Goal: Information Seeking & Learning: Learn about a topic

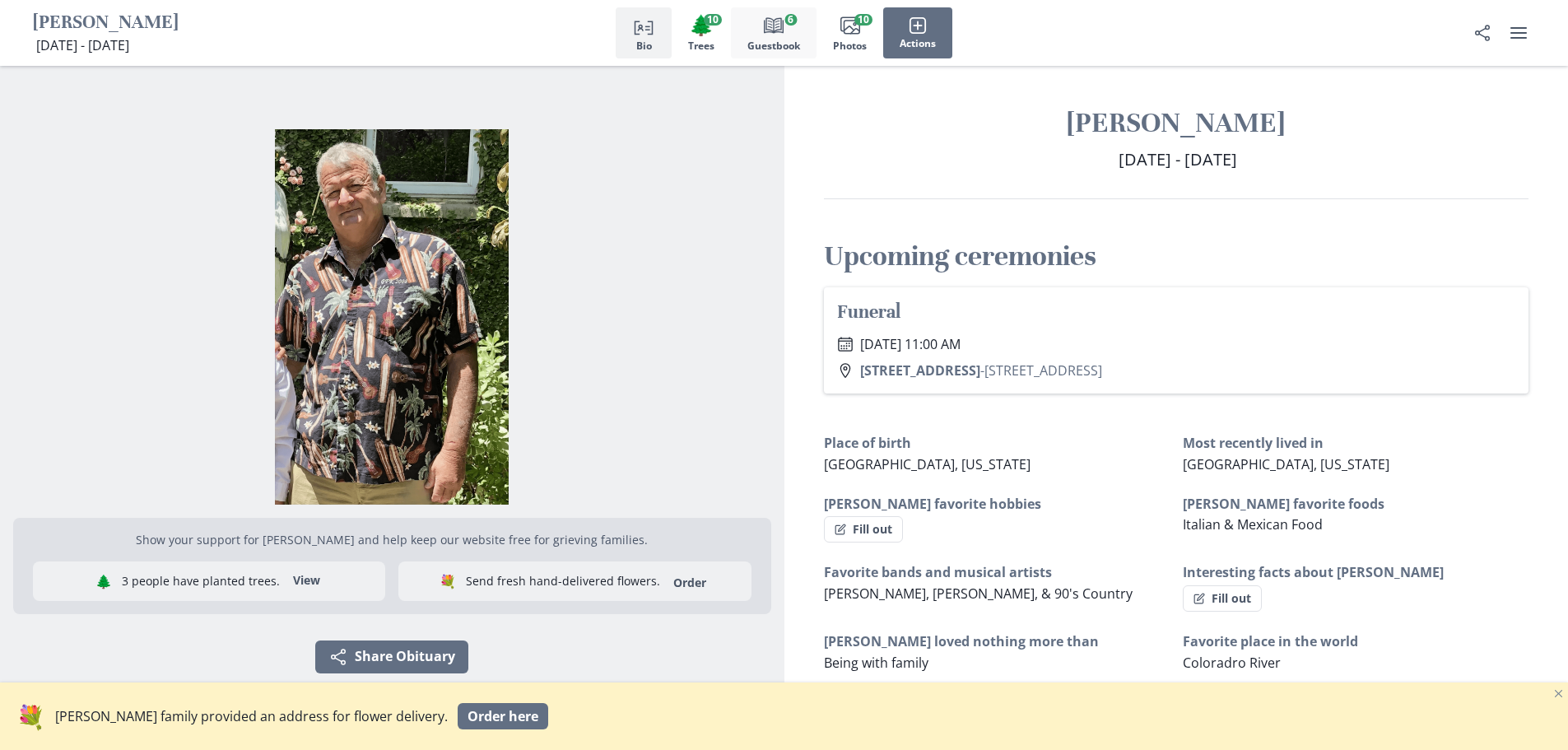
click at [780, 42] on span "Guestbook" at bounding box center [773, 47] width 52 height 12
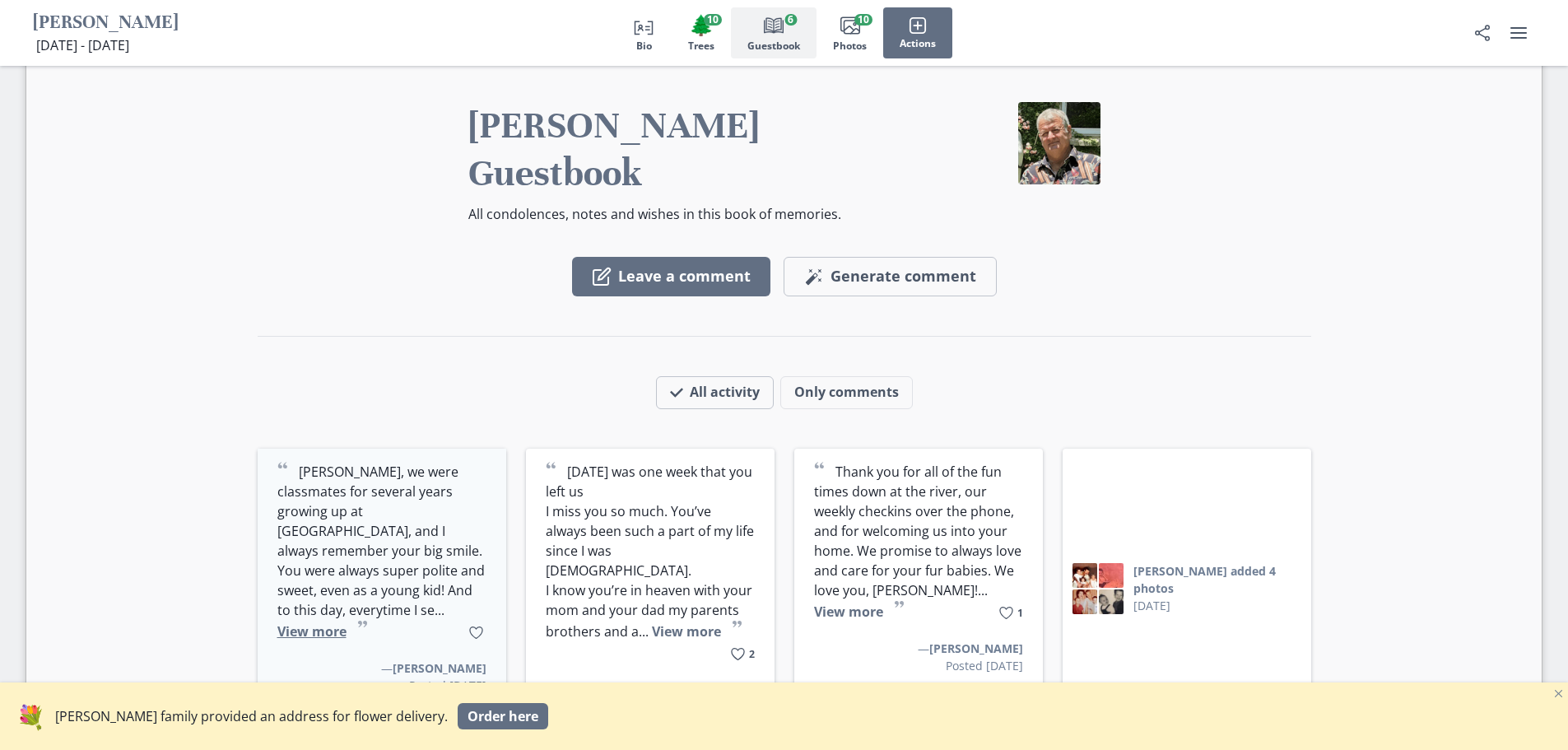
scroll to position [2216, 0]
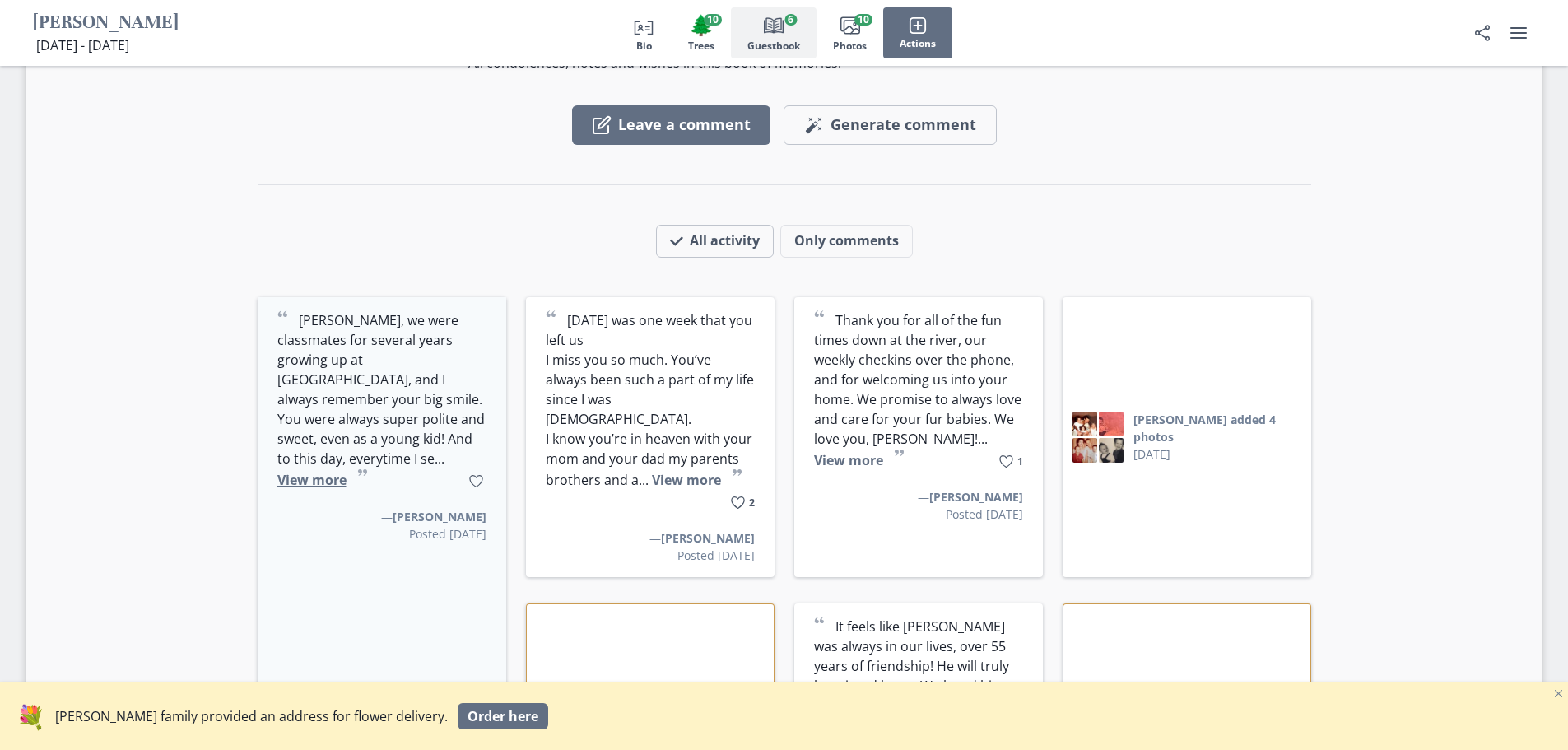
click at [281, 471] on button "View more" at bounding box center [312, 480] width 69 height 18
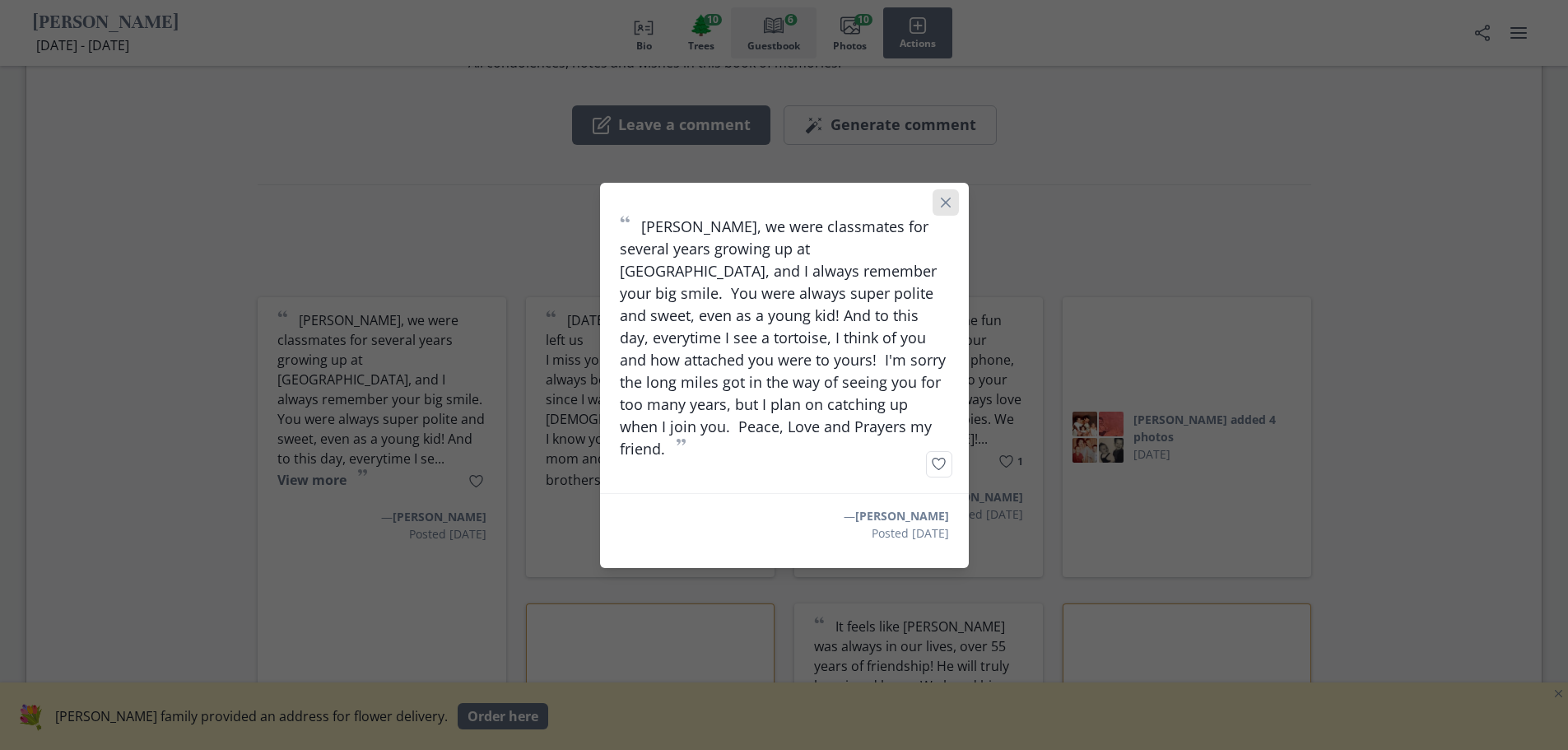
click at [957, 205] on button "Close" at bounding box center [946, 202] width 27 height 27
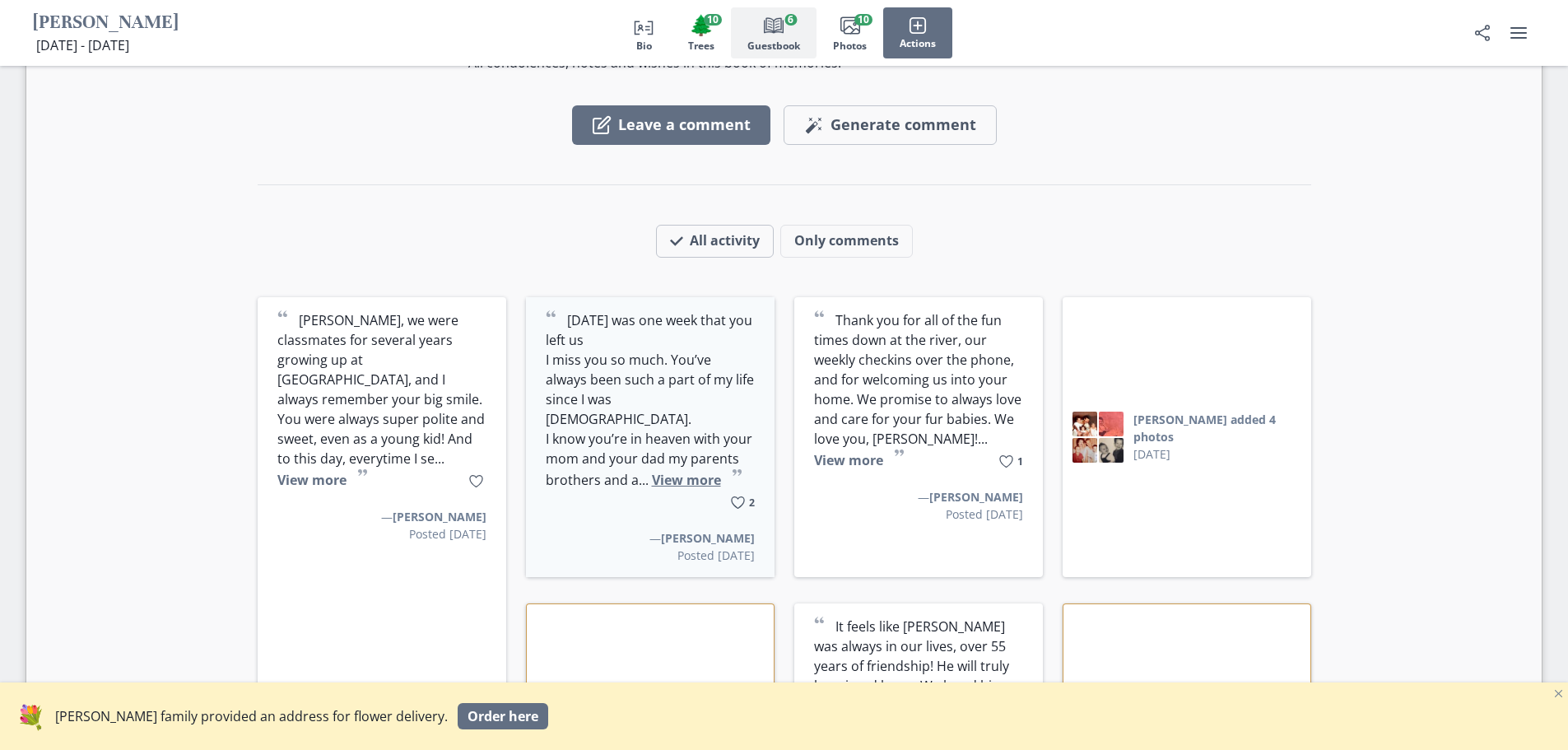
click at [686, 471] on button "View more" at bounding box center [687, 480] width 69 height 18
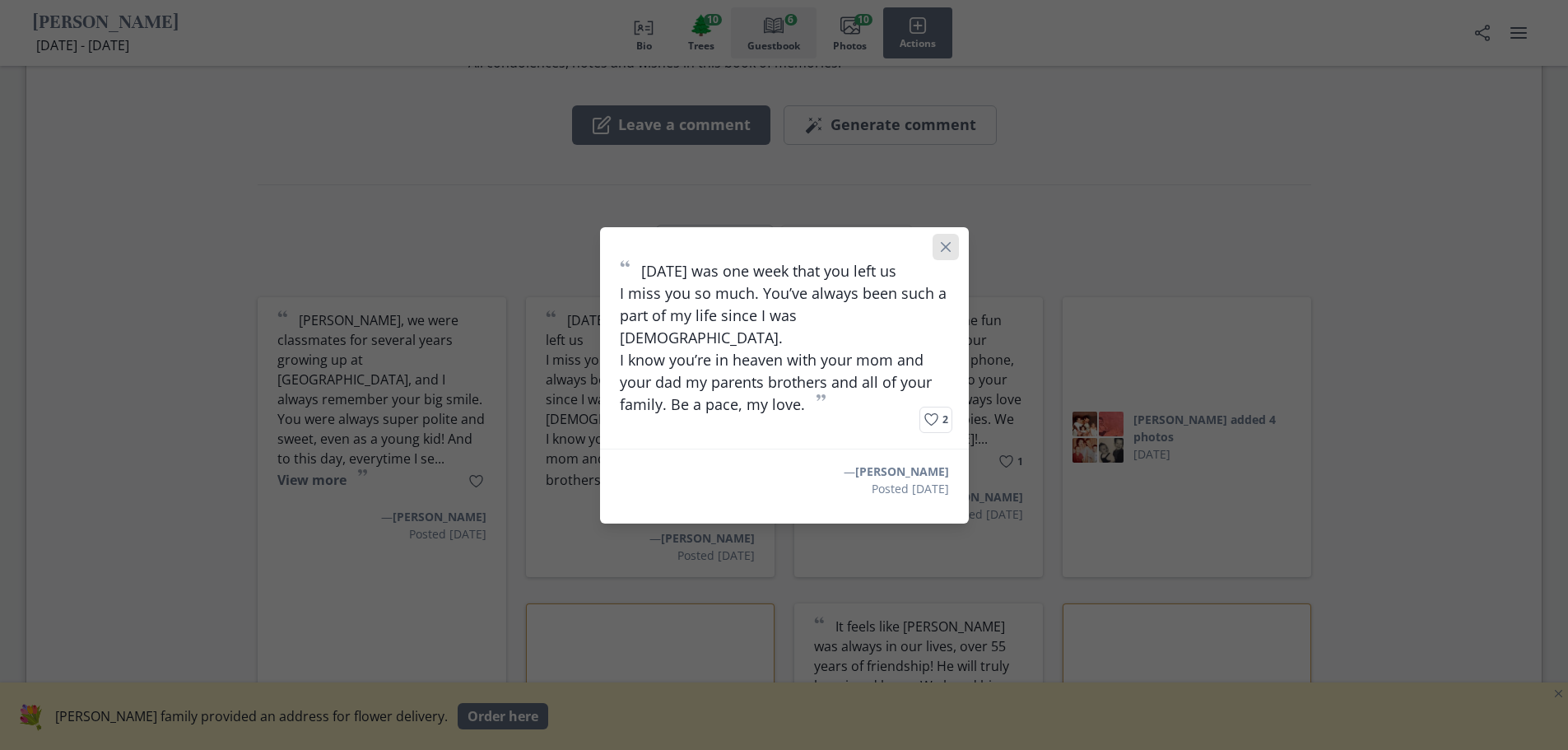
click at [953, 250] on button "Close" at bounding box center [946, 246] width 27 height 27
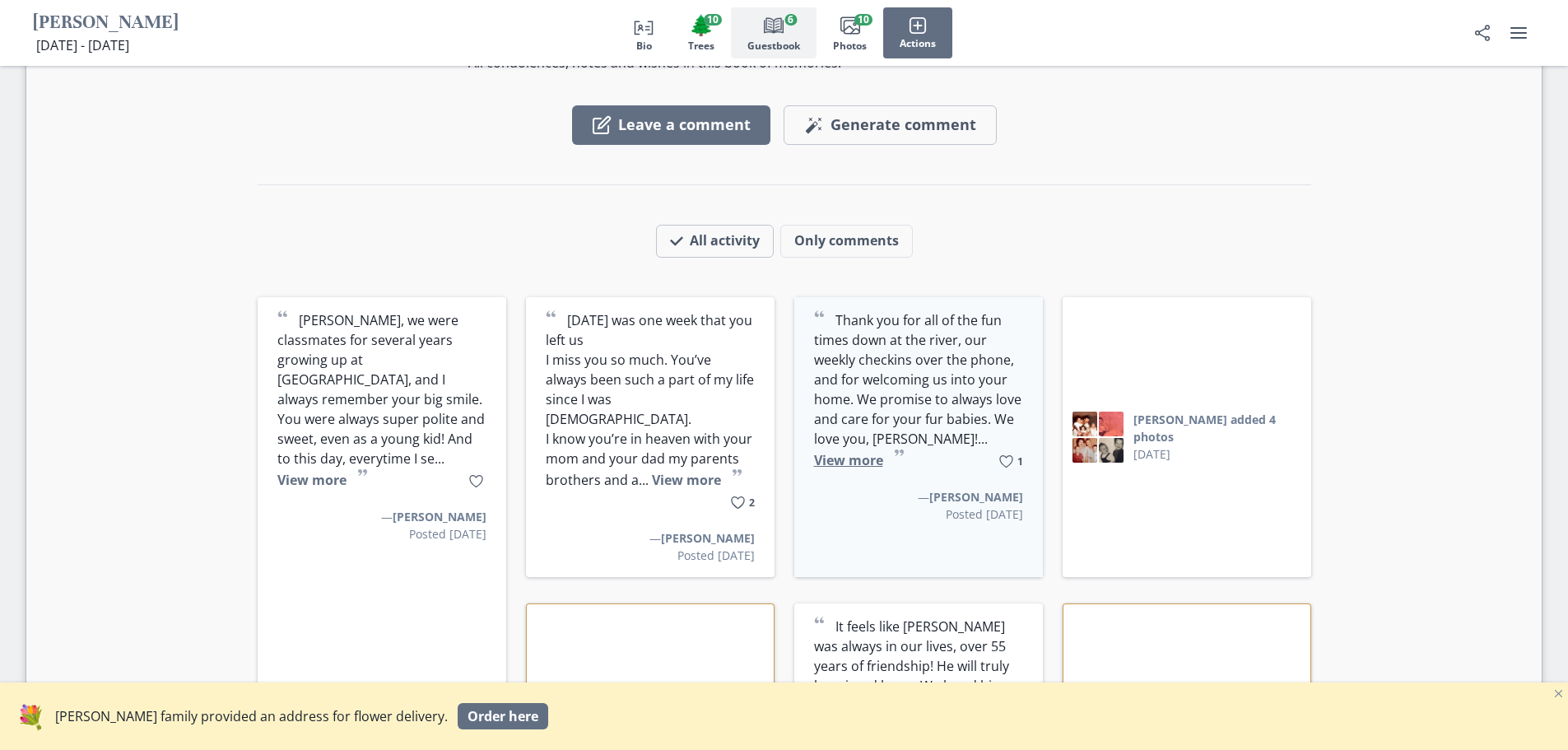
click at [883, 451] on button "View more" at bounding box center [849, 460] width 69 height 18
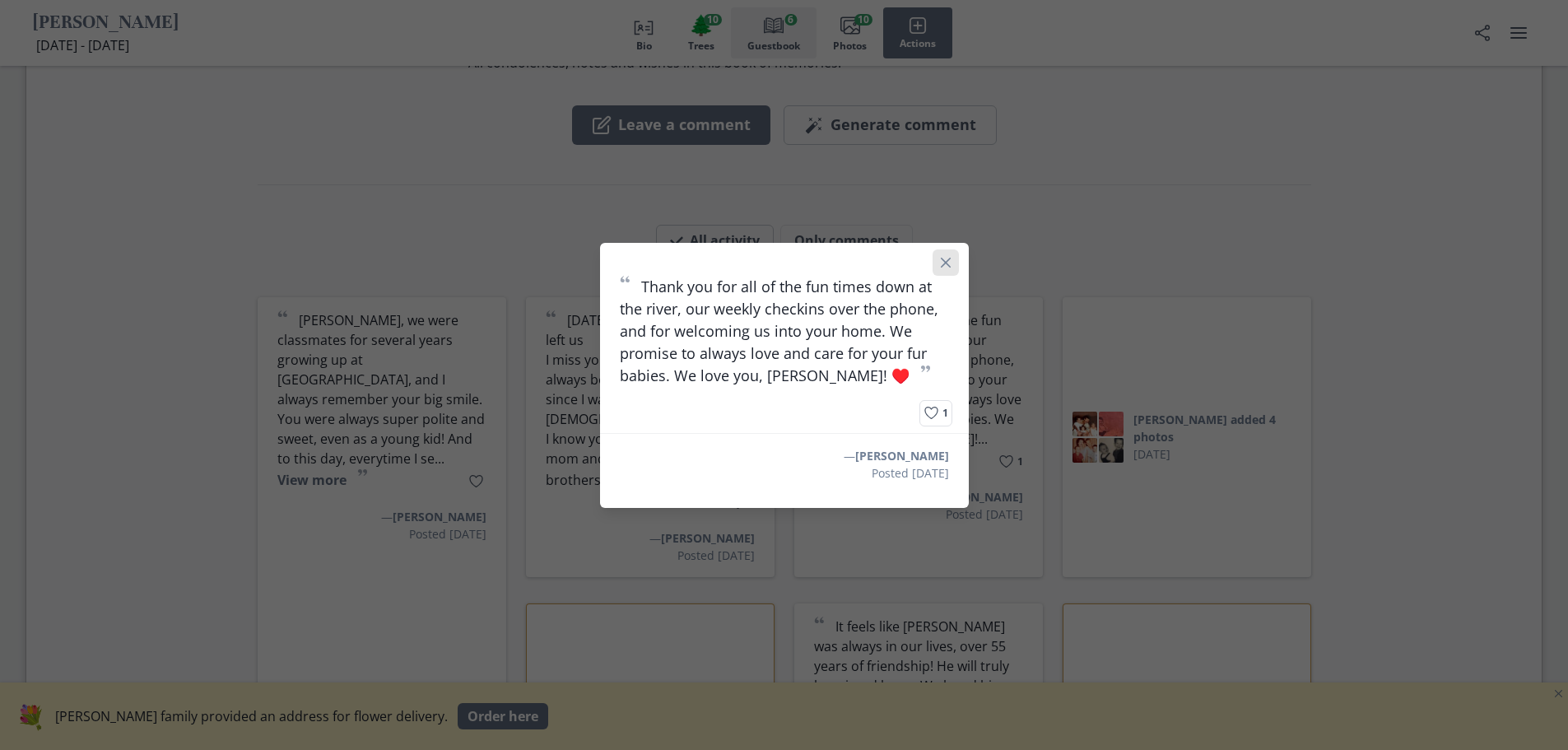
click at [950, 267] on icon "Close" at bounding box center [945, 262] width 10 height 10
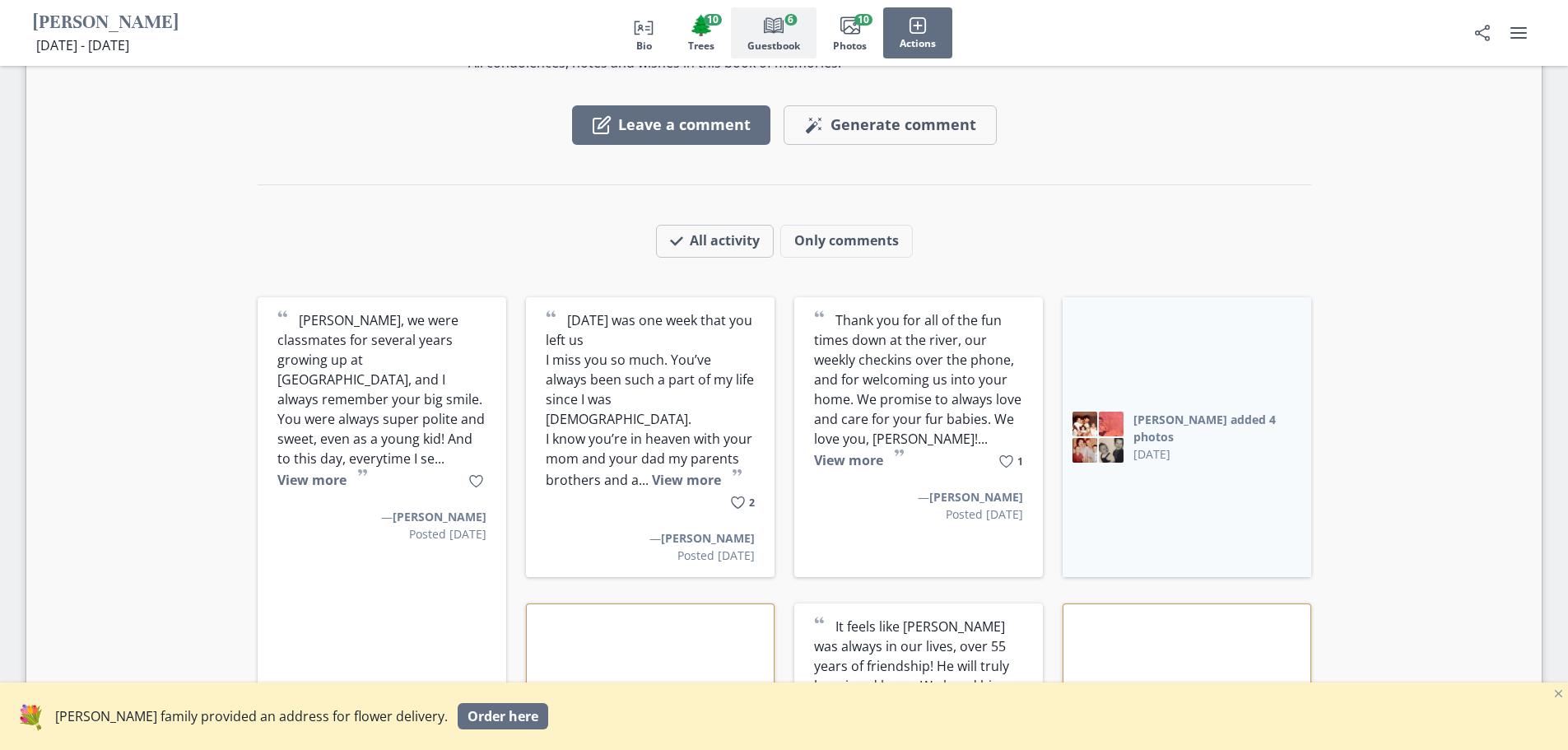
click at [1194, 411] on button "[PERSON_NAME] added 4 photos" at bounding box center [1218, 427] width 168 height 35
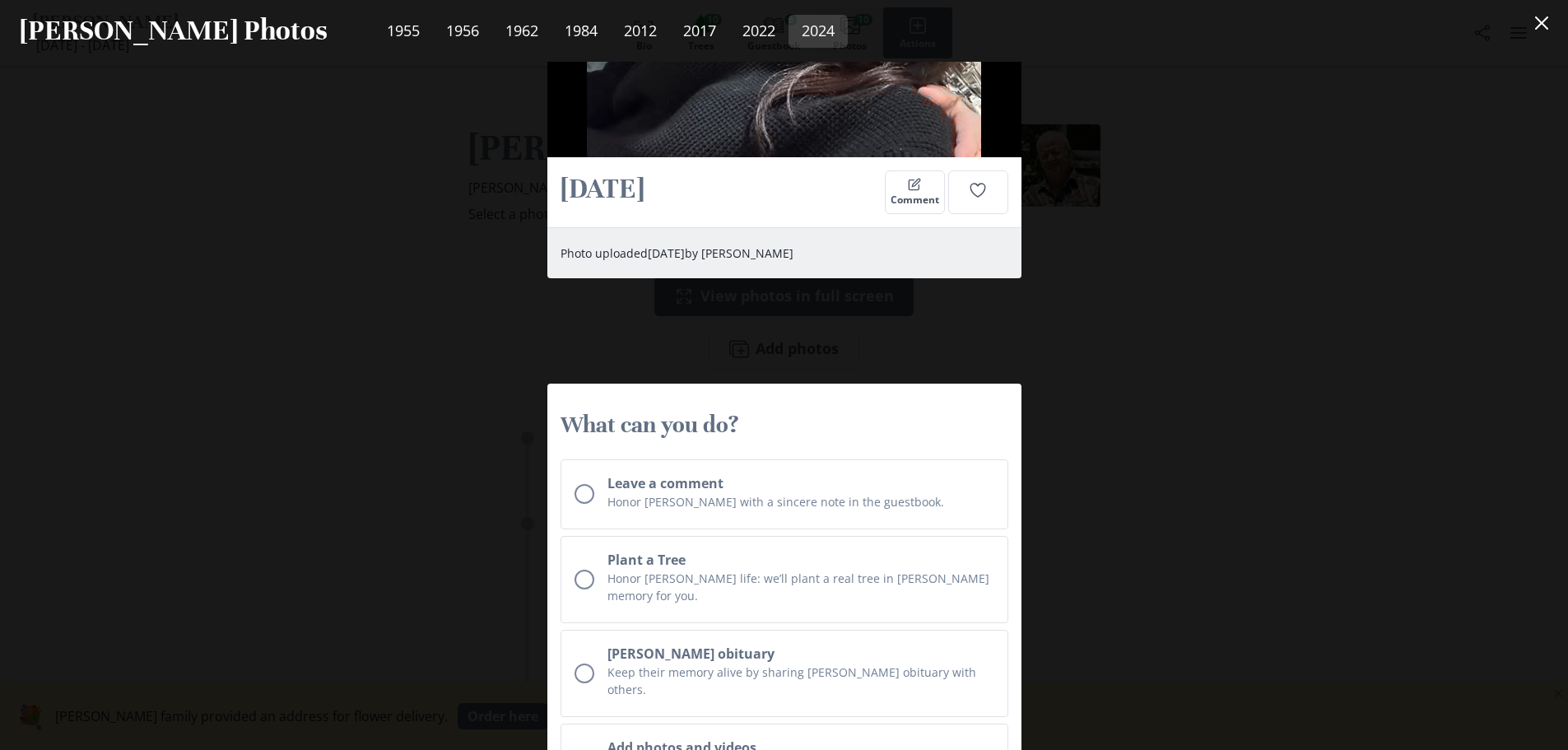
scroll to position [6963, 0]
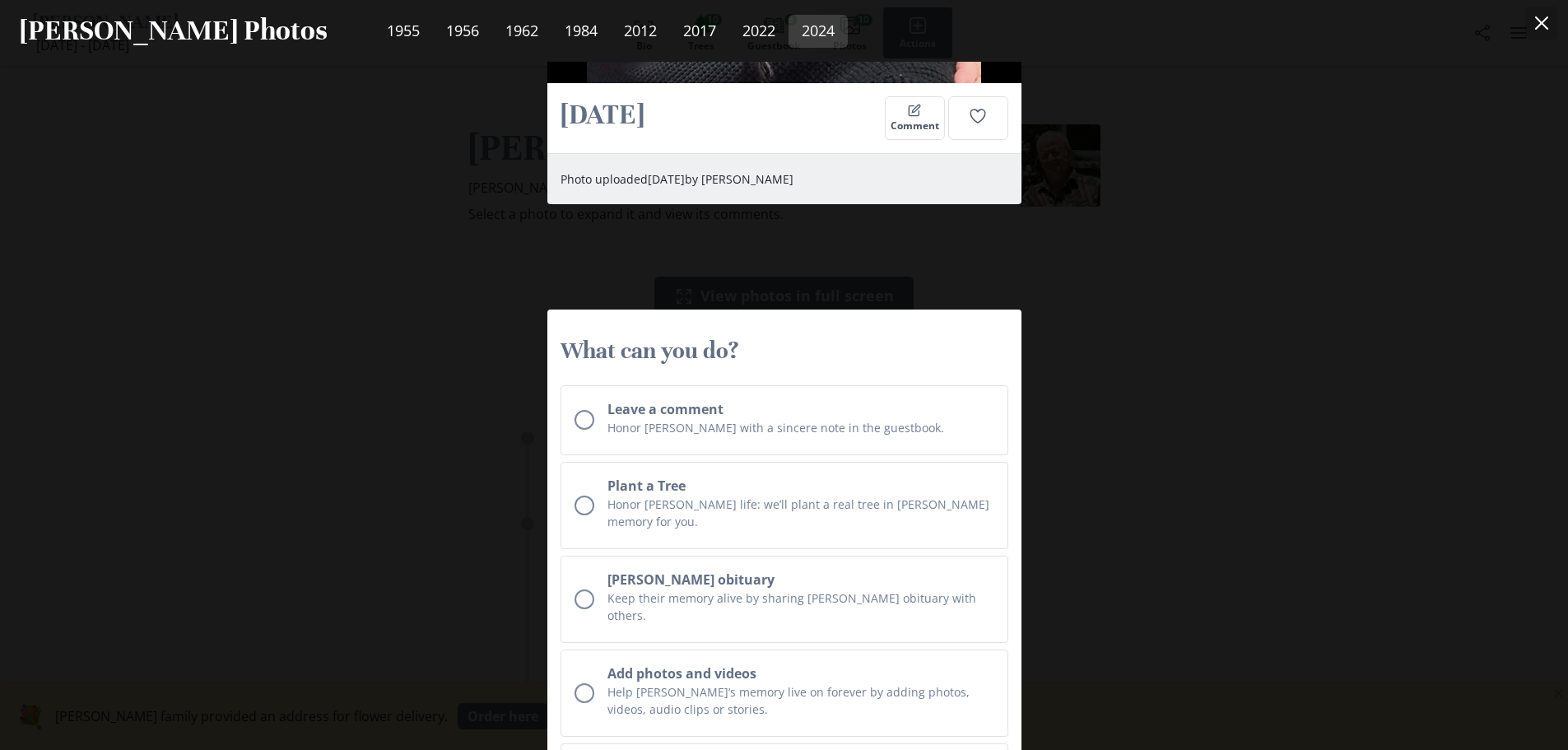
click at [1546, 20] on button "Close" at bounding box center [1541, 23] width 33 height 33
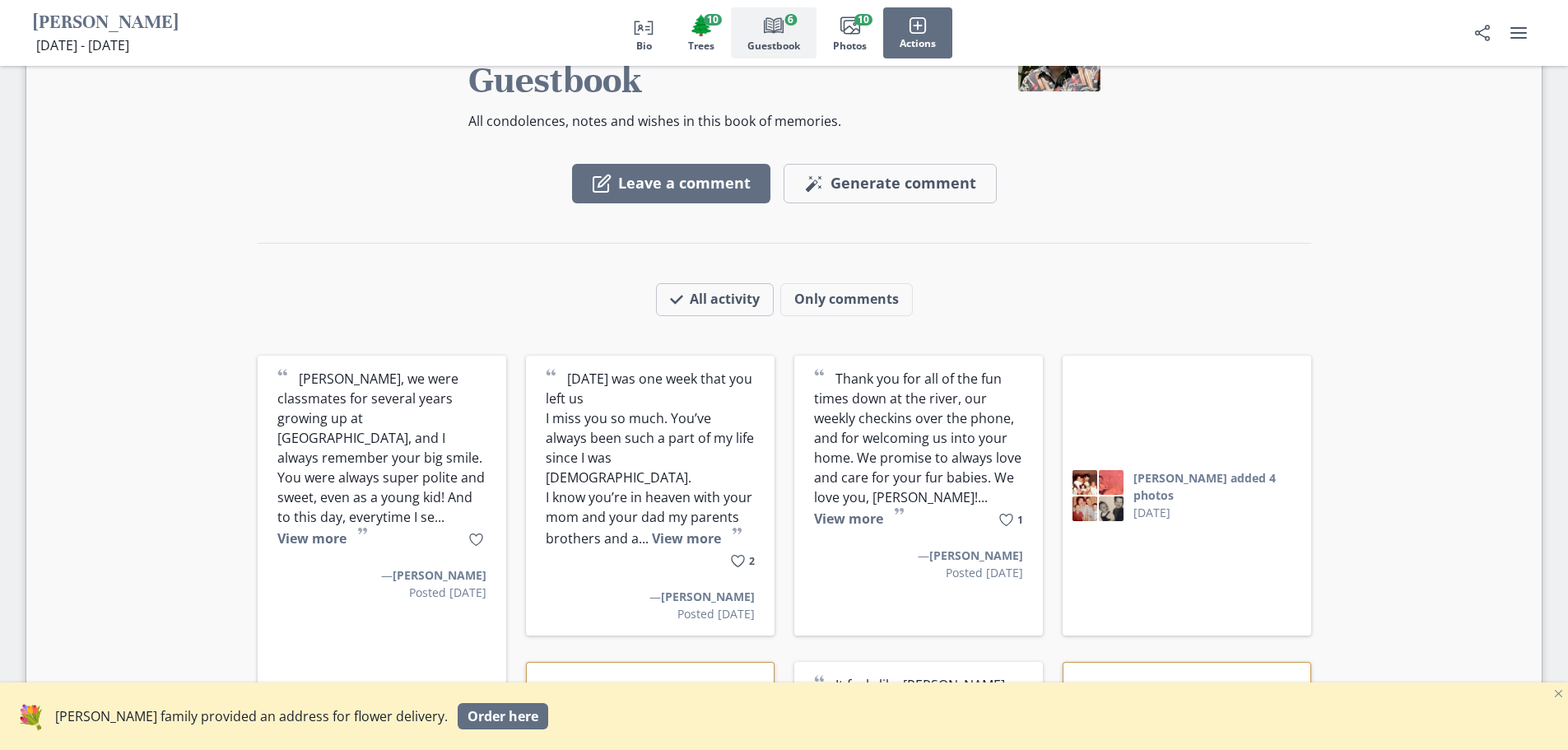
scroll to position [2148, 0]
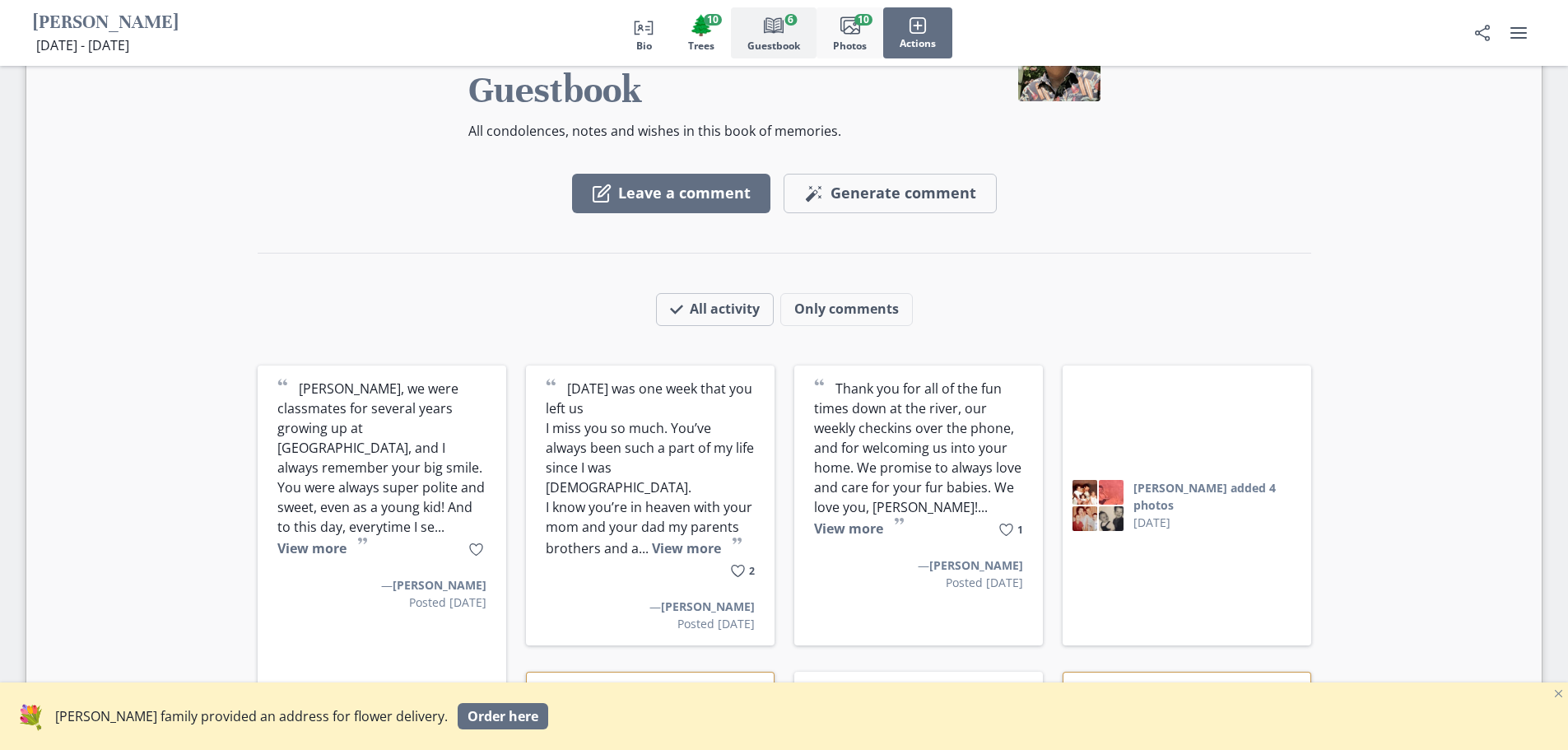
click at [860, 37] on button "Images Photos 10" at bounding box center [849, 33] width 66 height 51
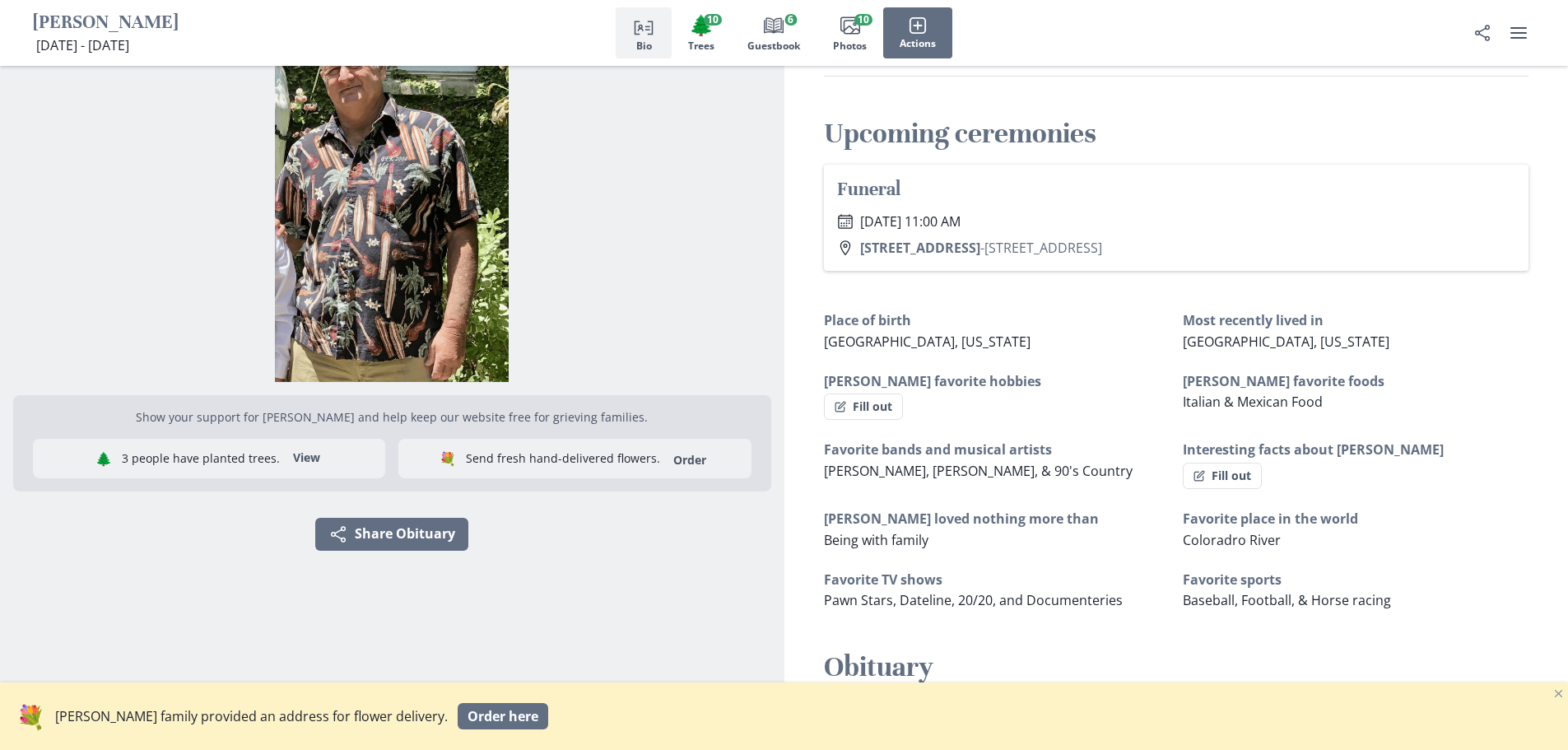
scroll to position [0, 0]
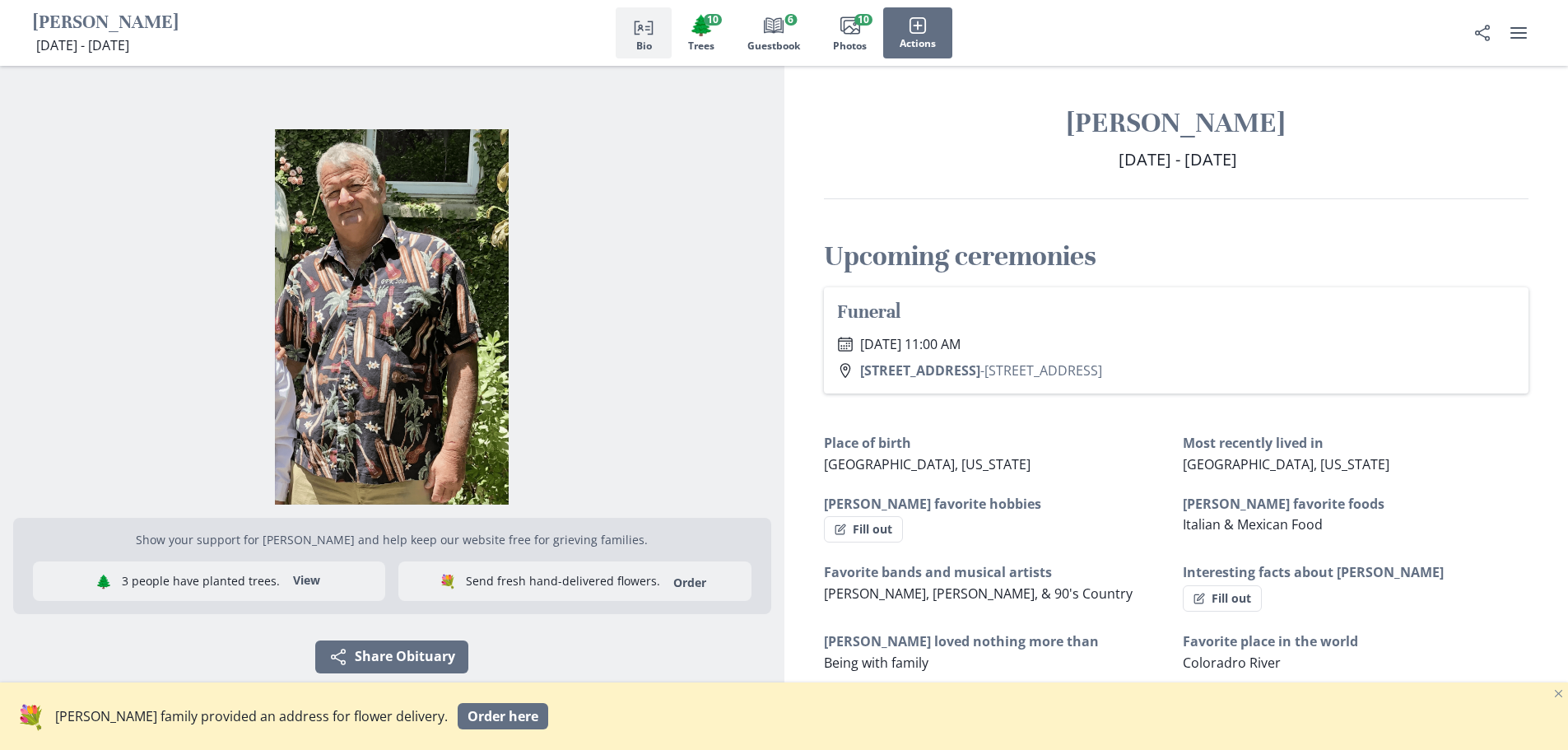
click at [933, 256] on h2 "Upcoming ceremonies" at bounding box center [1176, 256] width 705 height 36
